Goal: Task Accomplishment & Management: Manage account settings

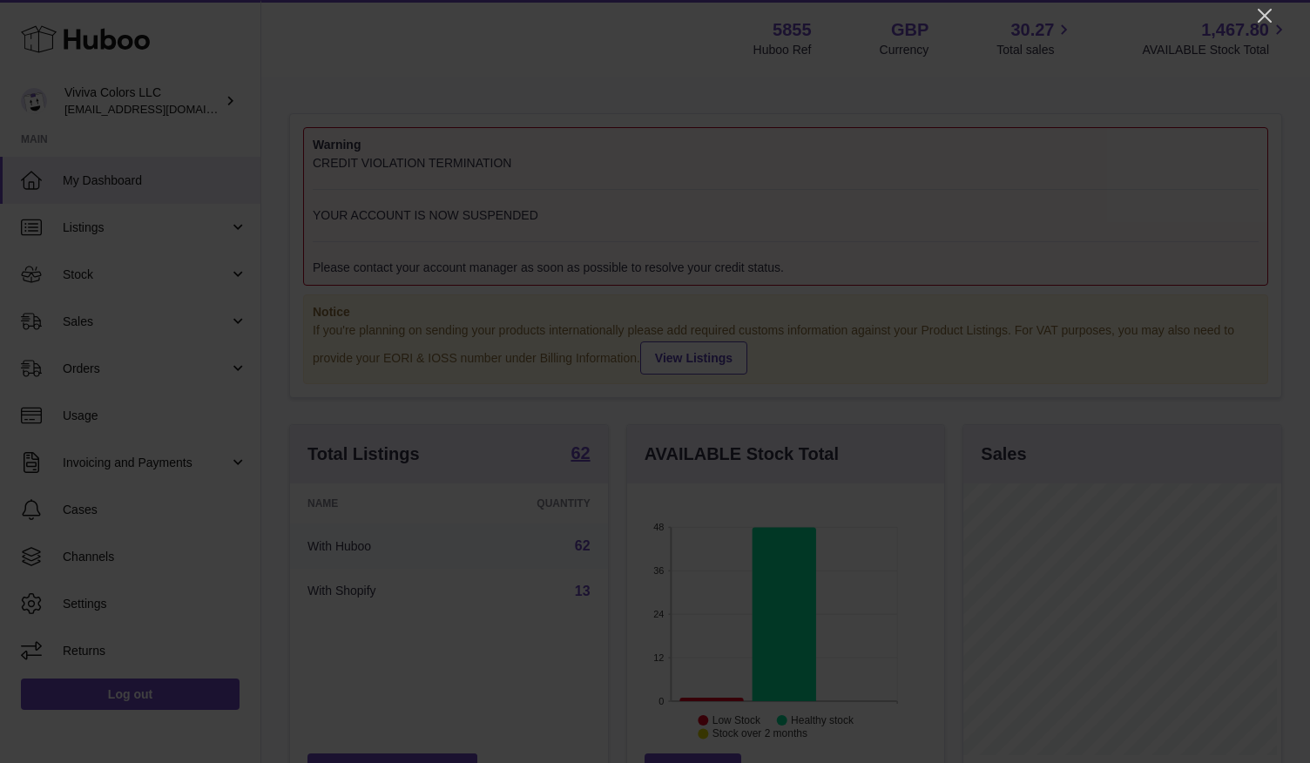
scroll to position [272, 318]
click at [1264, 15] on icon "Close" at bounding box center [1265, 16] width 14 height 14
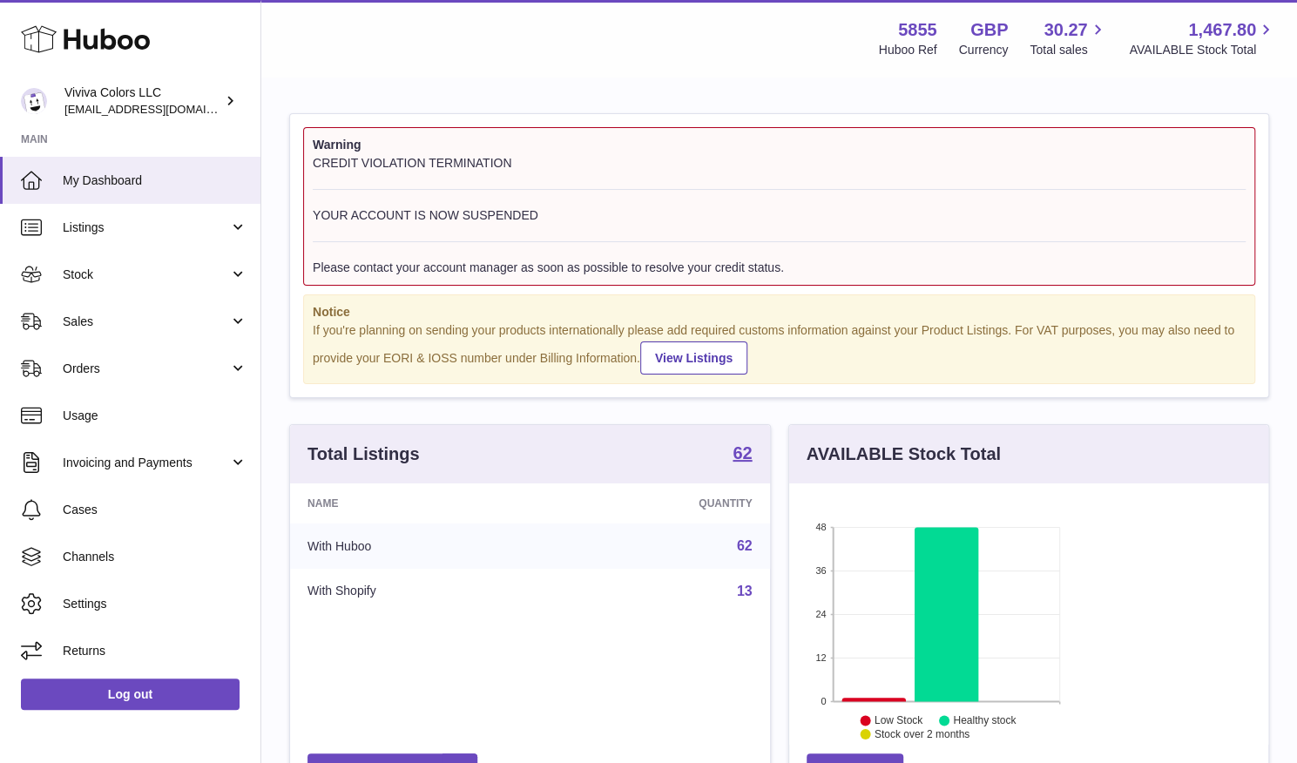
scroll to position [870667, 870625]
click at [166, 330] on link "Sales" at bounding box center [130, 321] width 260 height 47
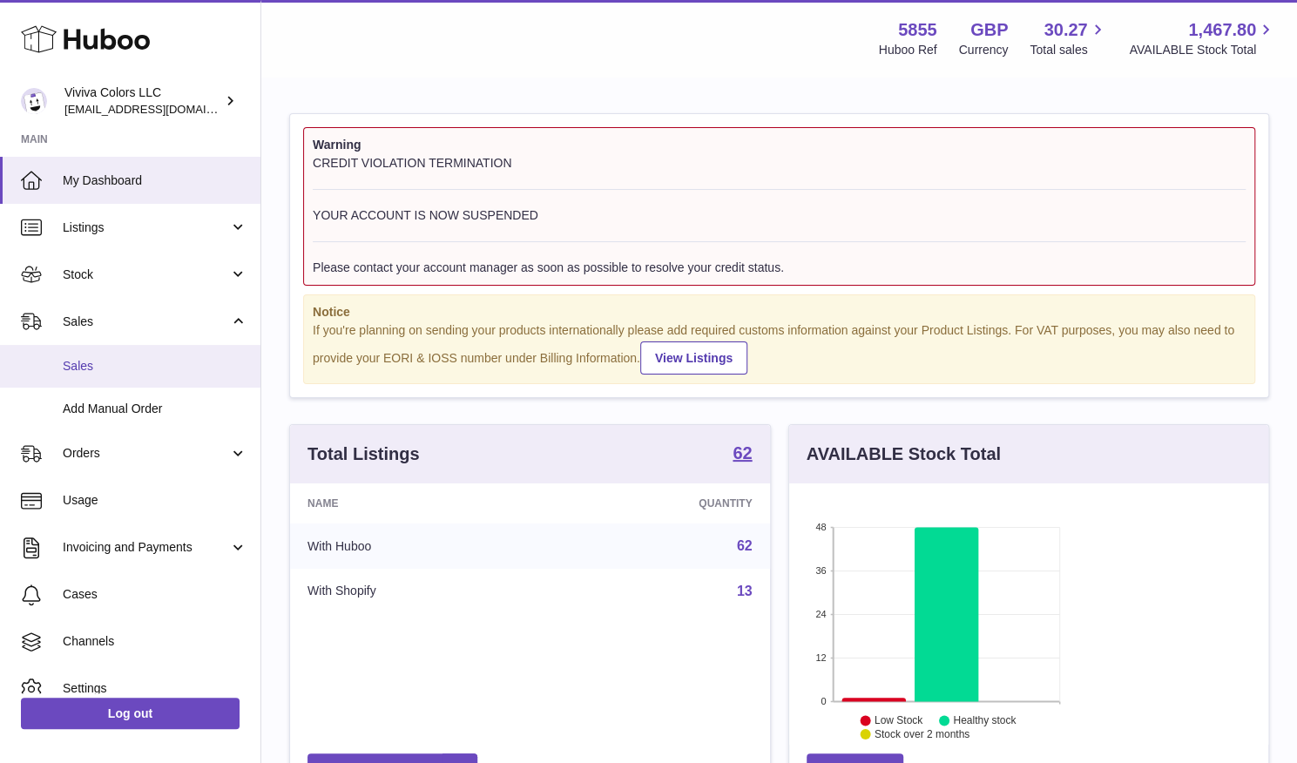
click at [164, 356] on link "Sales" at bounding box center [130, 366] width 260 height 43
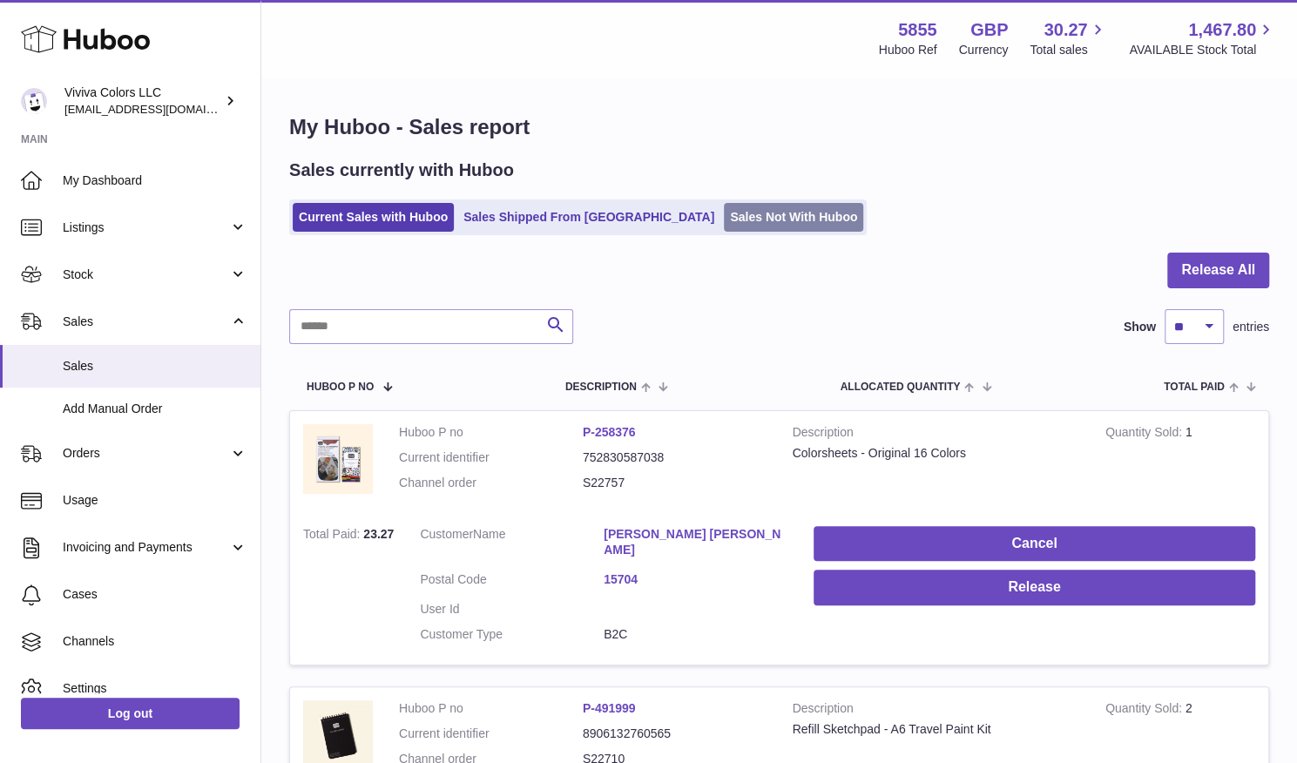
click at [724, 216] on link "Sales Not With Huboo" at bounding box center [793, 217] width 139 height 29
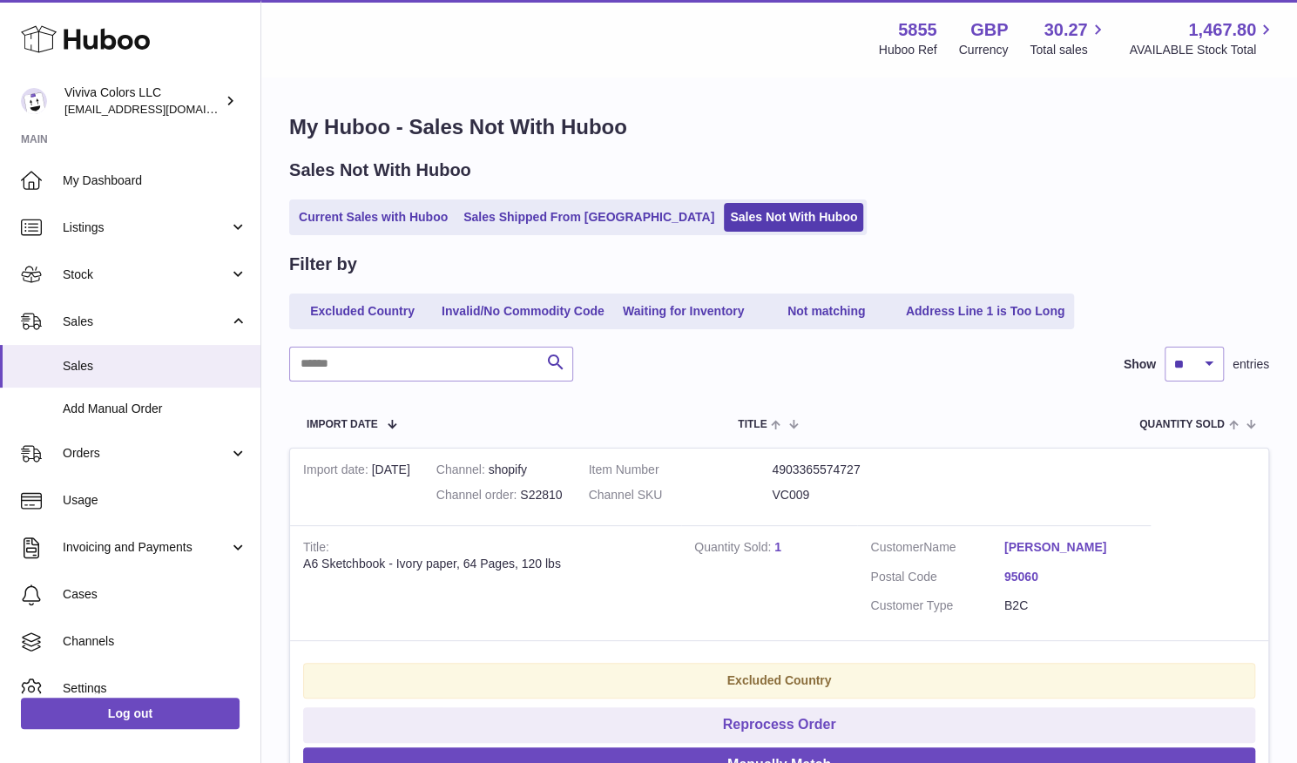
scroll to position [36, 0]
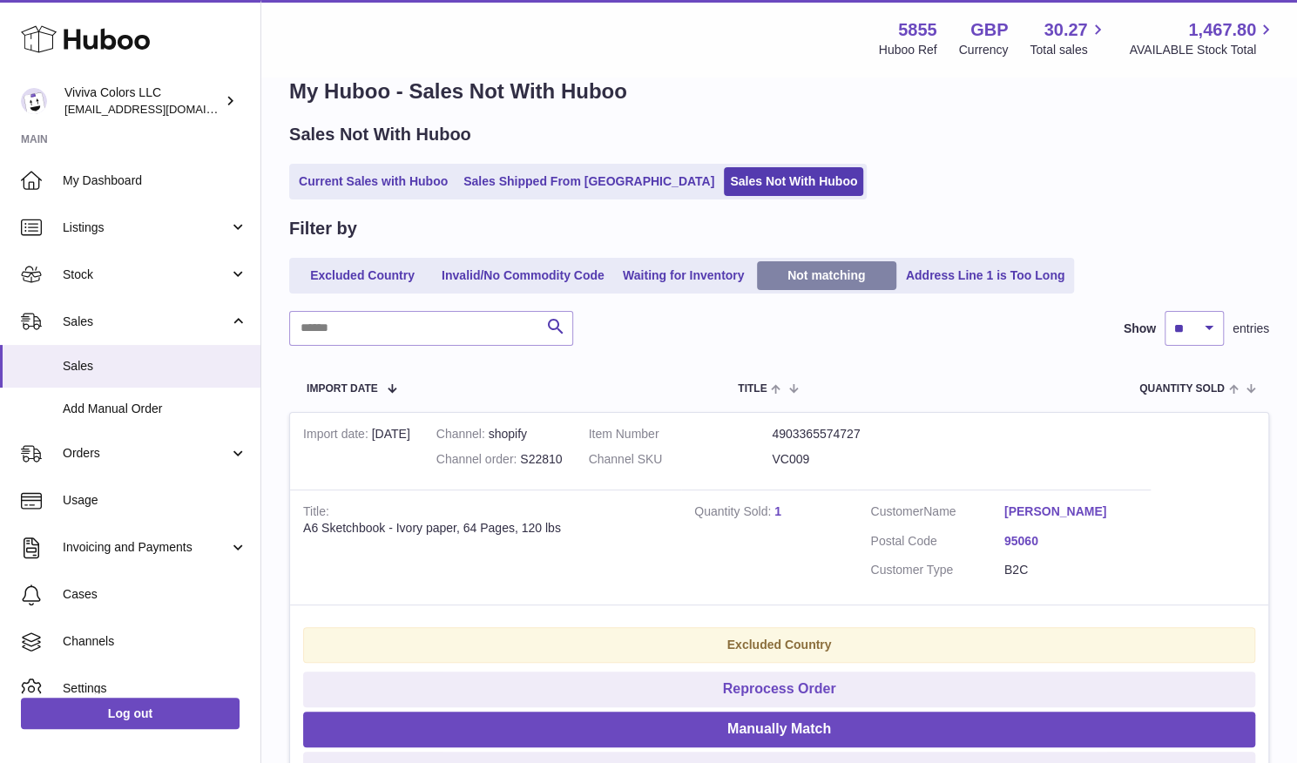
click at [842, 277] on link "Not matching" at bounding box center [826, 275] width 139 height 29
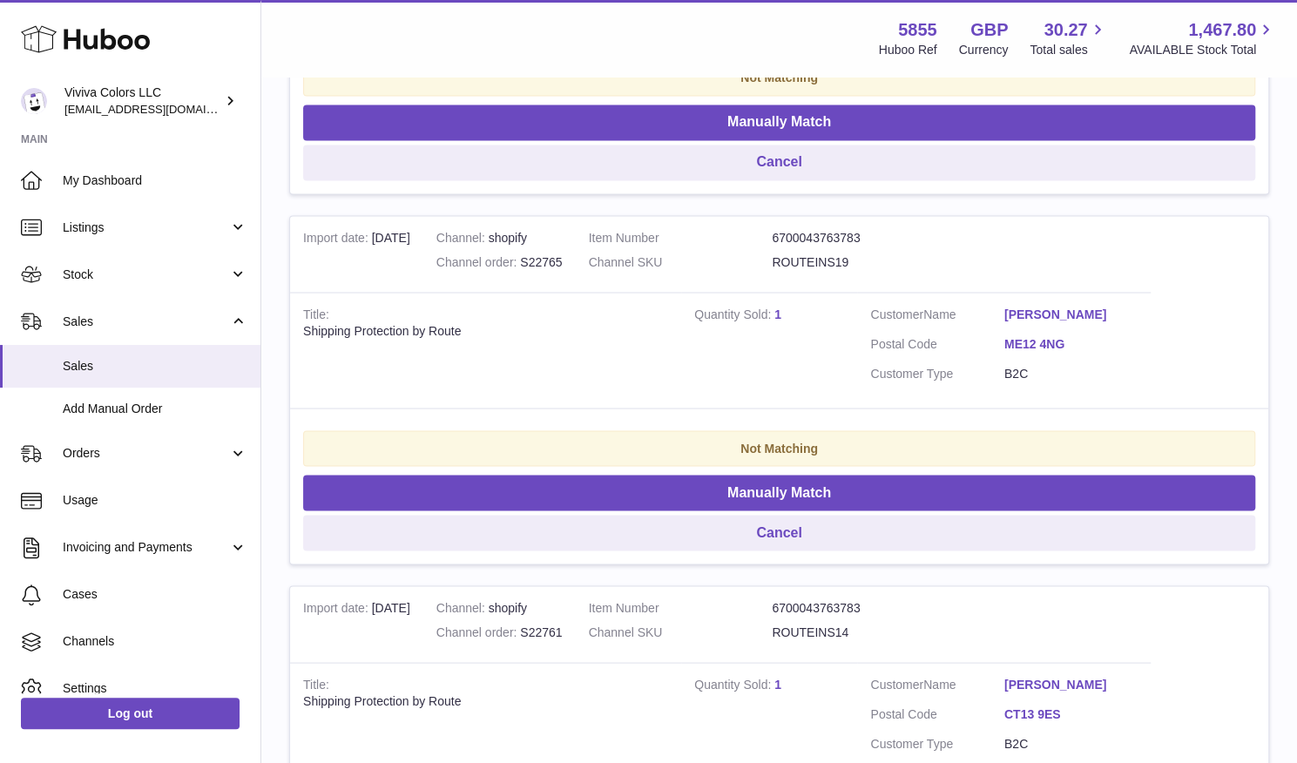
scroll to position [1738, 0]
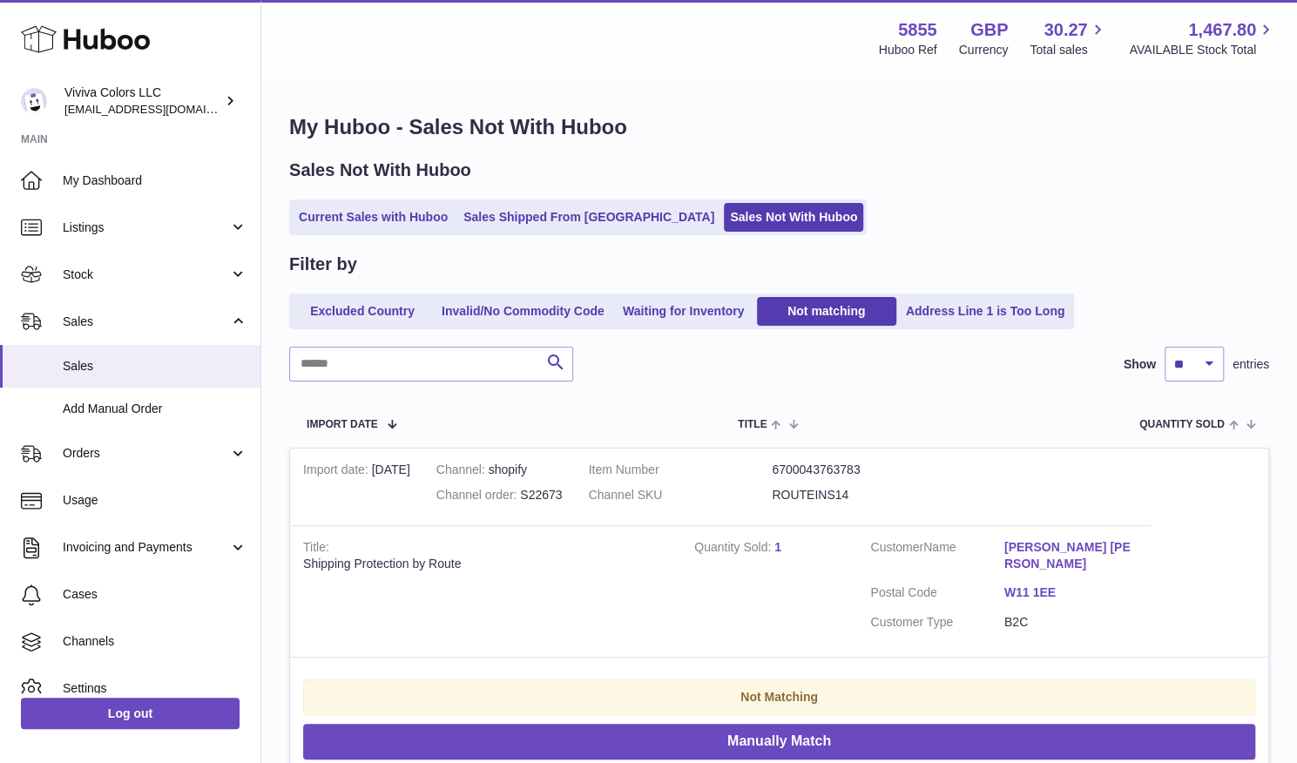
scroll to position [456, 0]
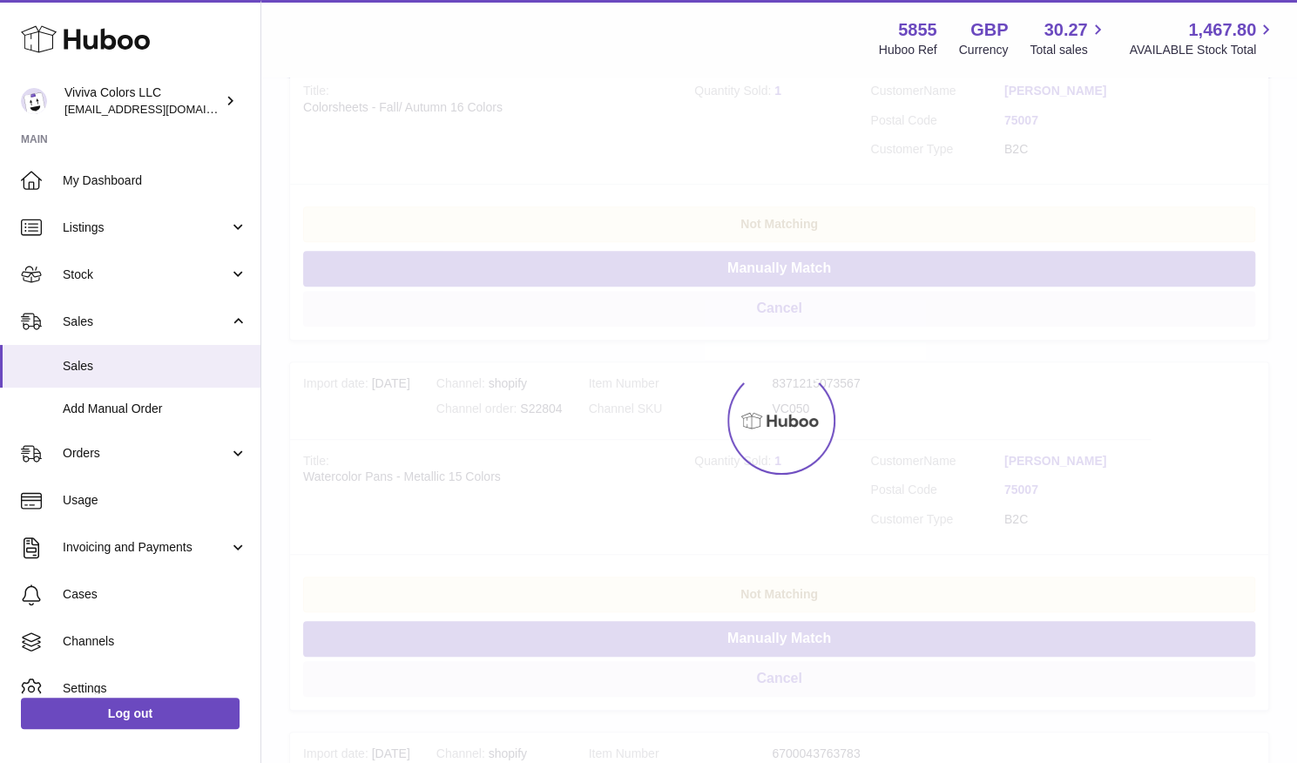
scroll to position [36, 0]
